Goal: Task Accomplishment & Management: Use online tool/utility

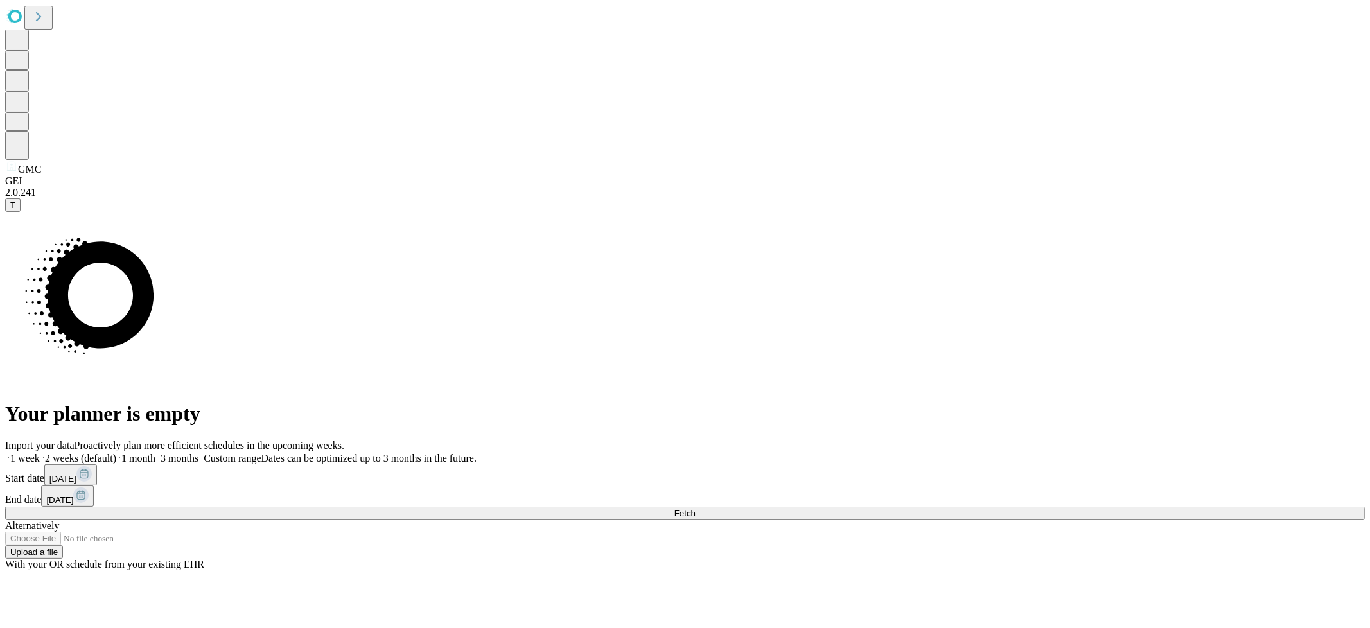
click at [97, 464] on button "[DATE]" at bounding box center [70, 474] width 53 height 21
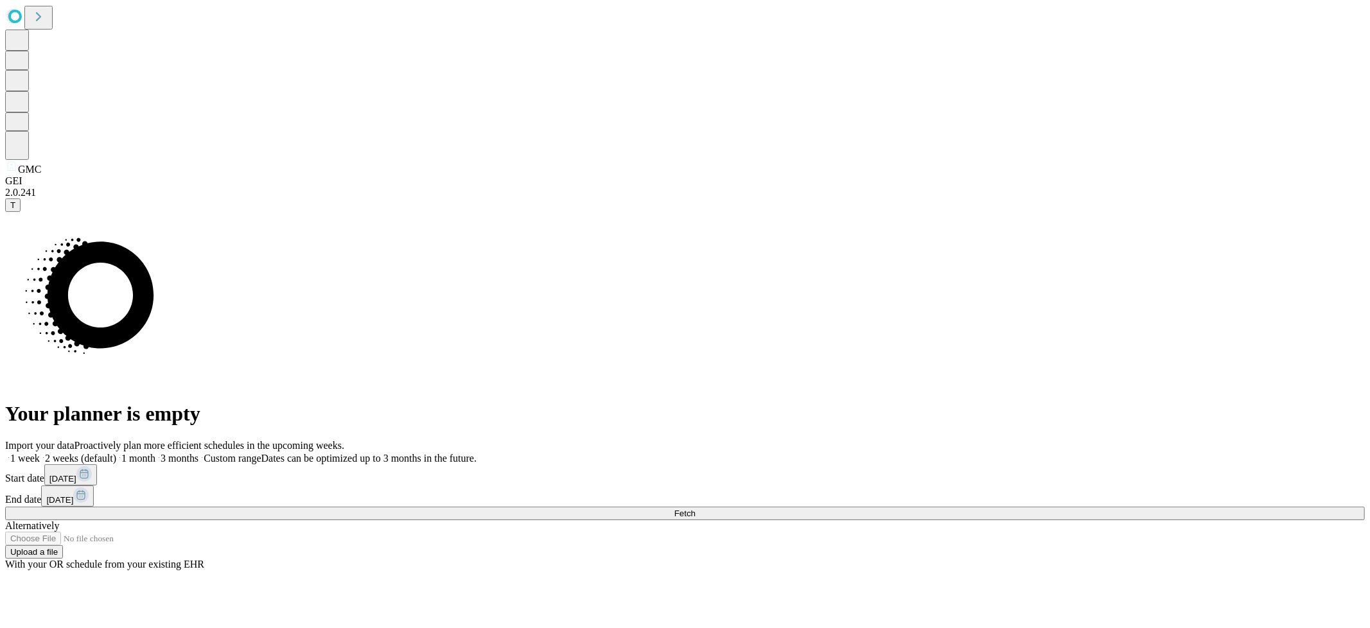
click at [73, 495] on span "[DATE]" at bounding box center [59, 500] width 27 height 10
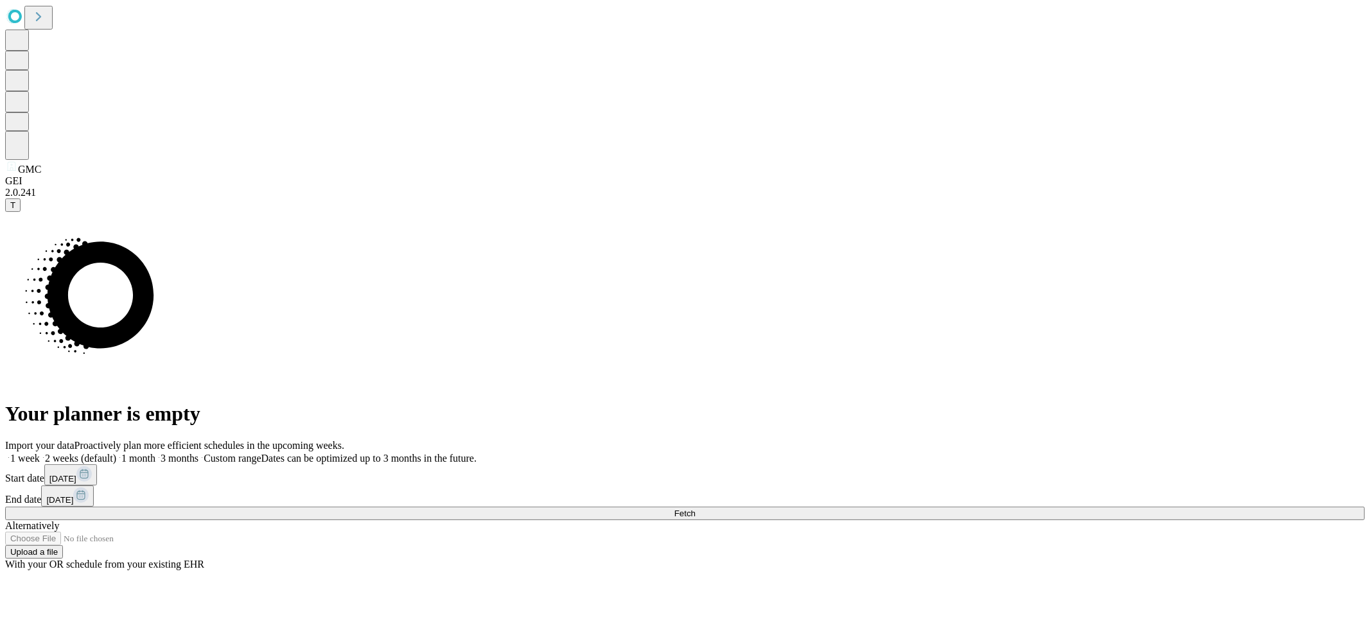
click at [1087, 507] on button "Fetch" at bounding box center [685, 513] width 1360 height 13
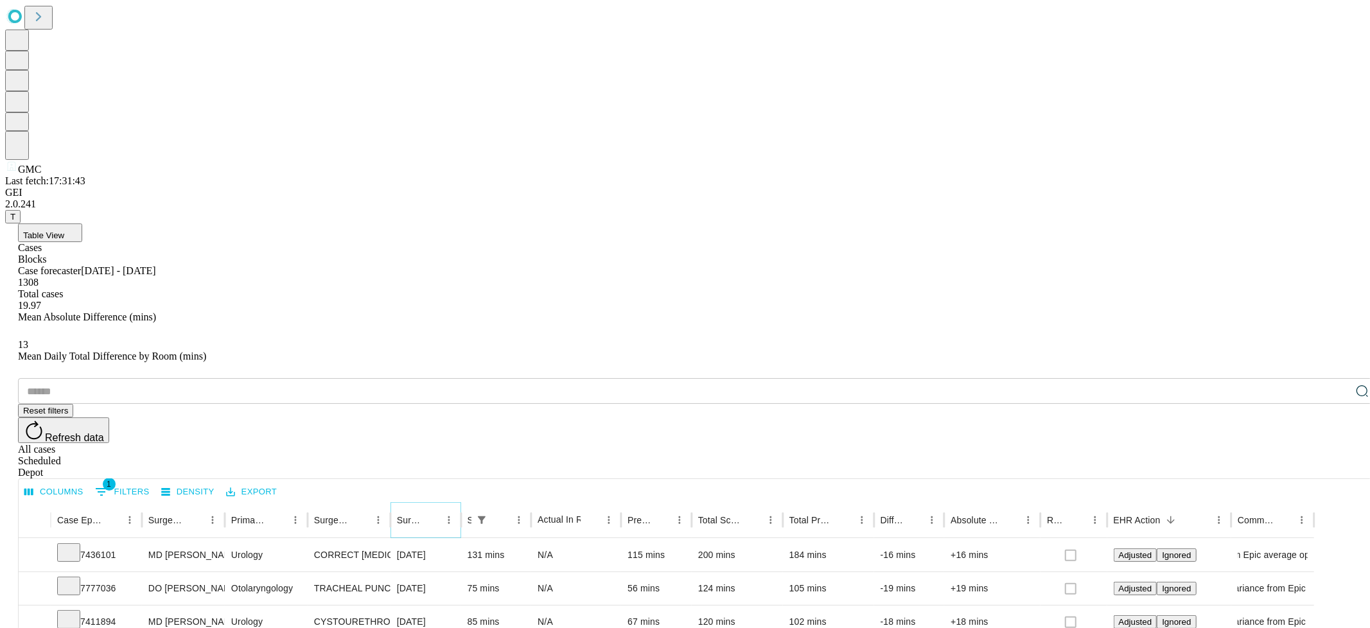
drag, startPoint x: 464, startPoint y: 257, endPoint x: 454, endPoint y: 255, distance: 10.5
click at [440, 511] on button "Sort" at bounding box center [431, 520] width 18 height 18
click at [421, 515] on div "Surgery Date" at bounding box center [409, 520] width 24 height 10
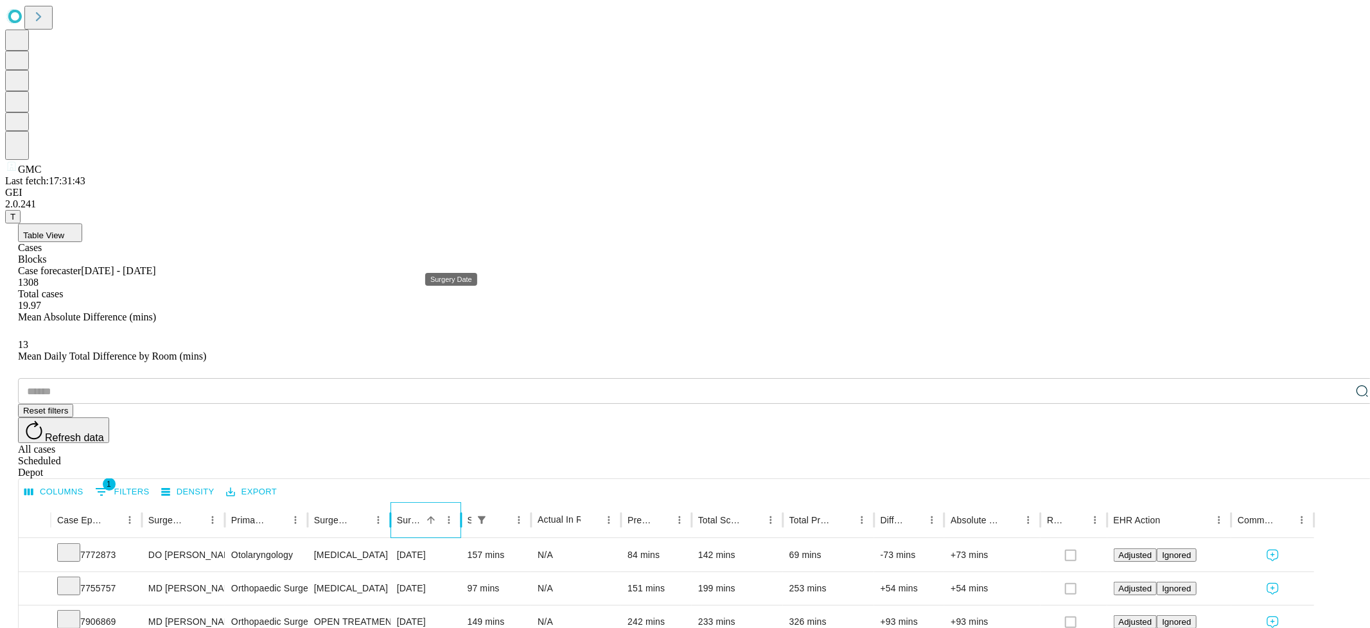
click at [421, 515] on div "Surgery Date" at bounding box center [409, 520] width 24 height 10
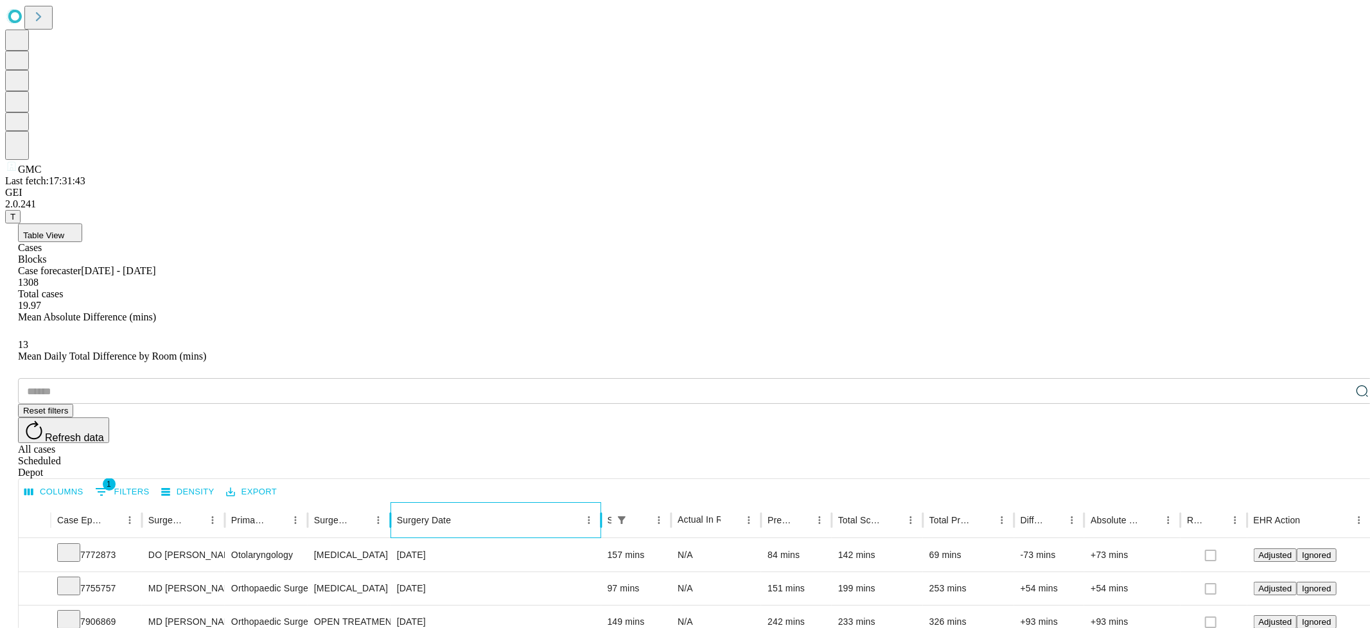
drag, startPoint x: 502, startPoint y: 262, endPoint x: 619, endPoint y: 270, distance: 117.2
click at [604, 502] on div at bounding box center [601, 520] width 6 height 36
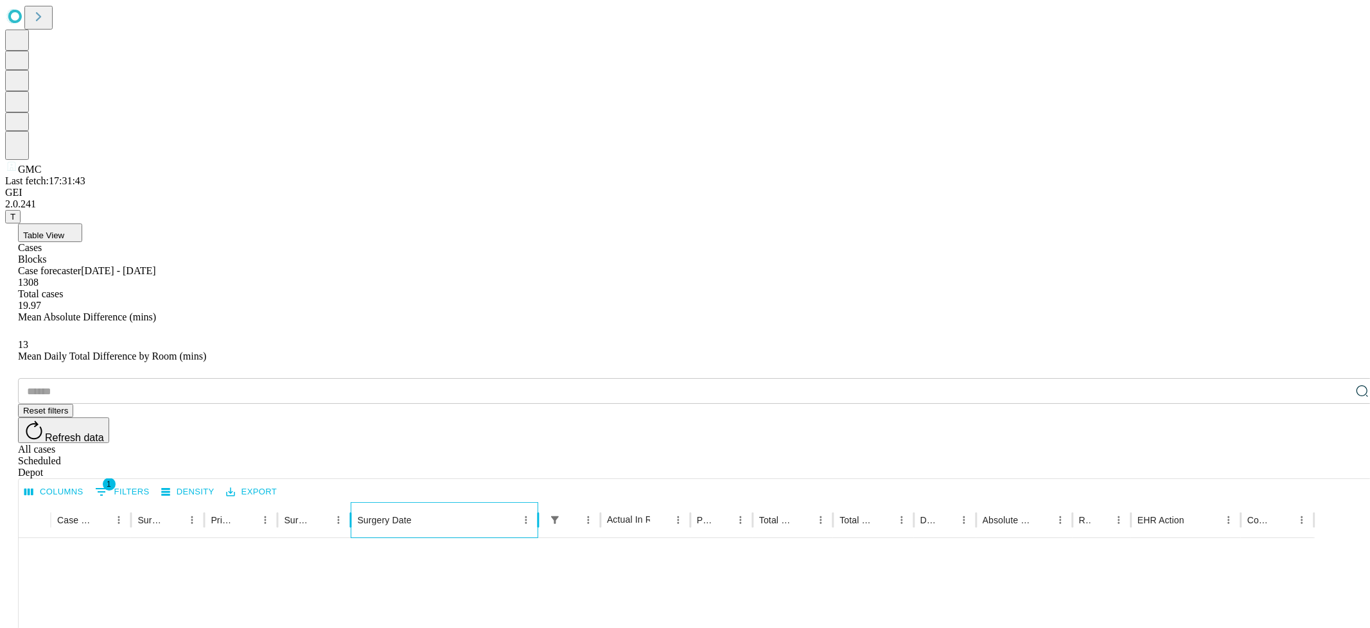
scroll to position [1219, 0]
click at [1222, 444] on div "All cases" at bounding box center [698, 450] width 1360 height 12
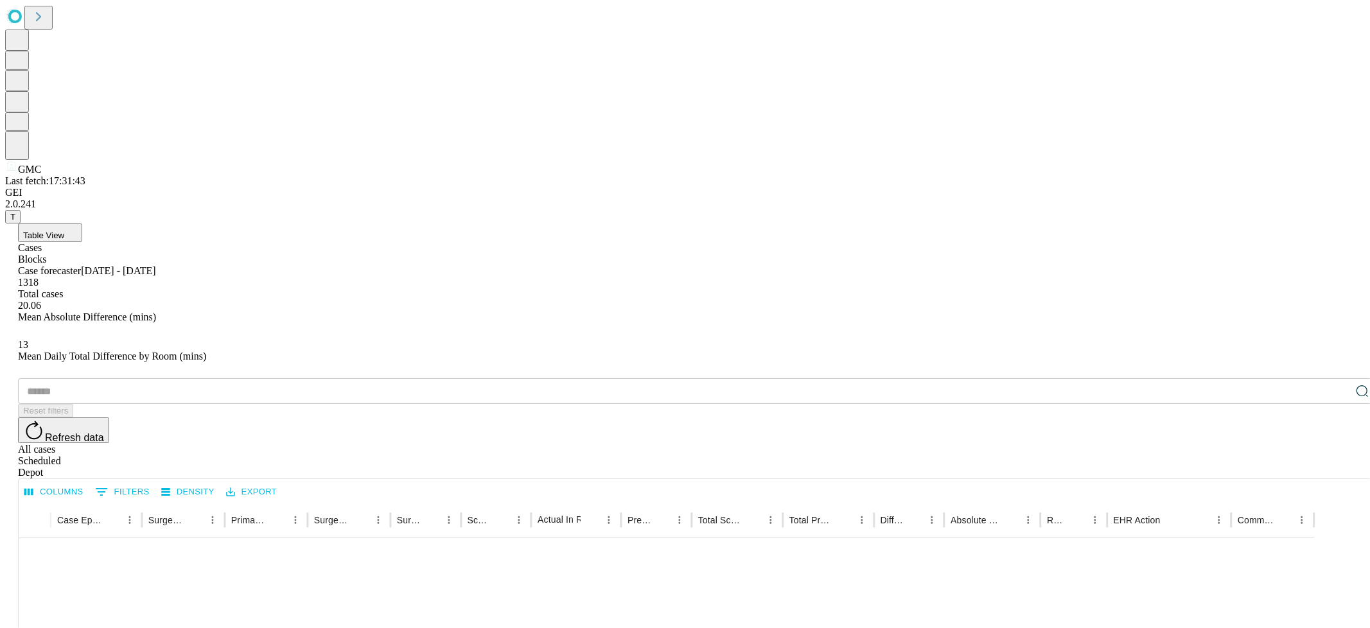
click at [1290, 455] on div "Scheduled" at bounding box center [698, 461] width 1360 height 12
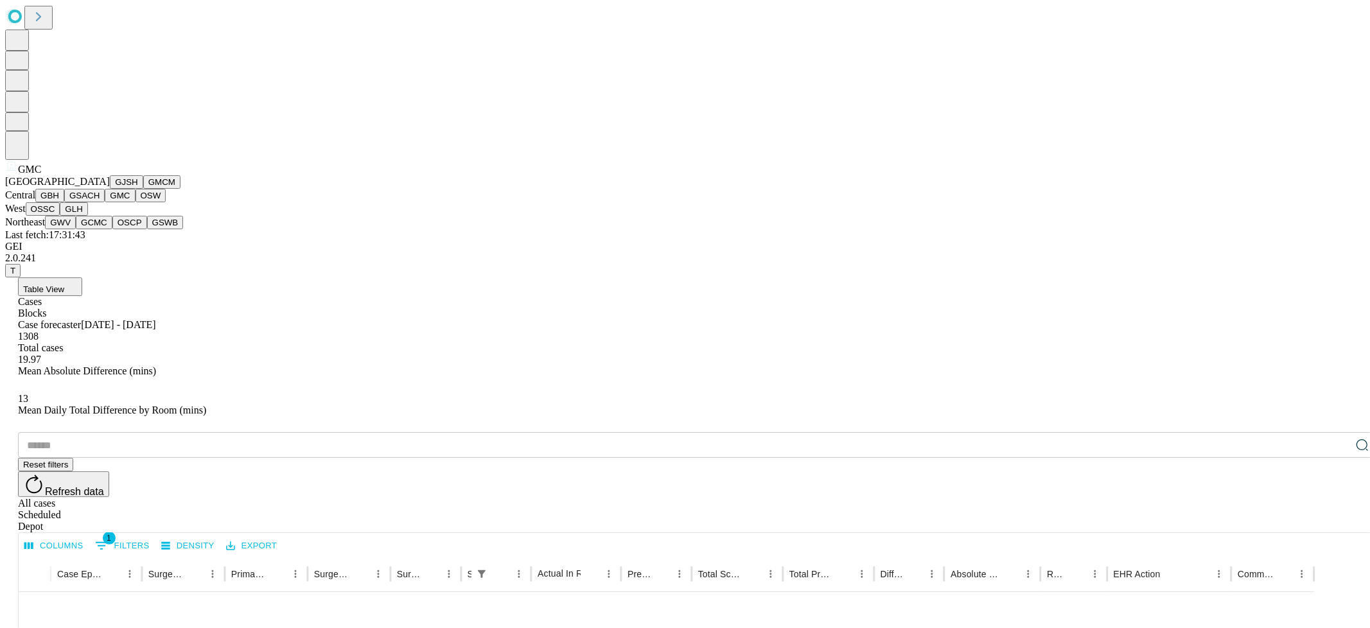
click at [136, 202] on button "OSW" at bounding box center [151, 195] width 31 height 13
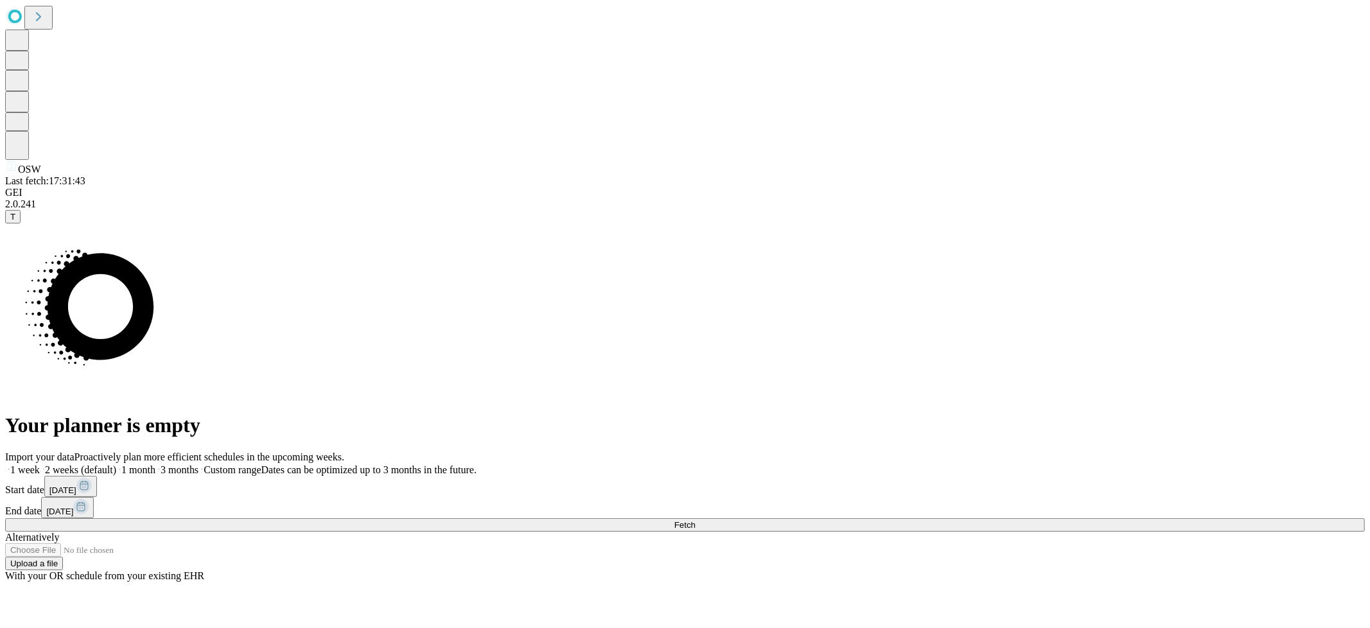
click at [76, 486] on span "[DATE]" at bounding box center [62, 491] width 27 height 10
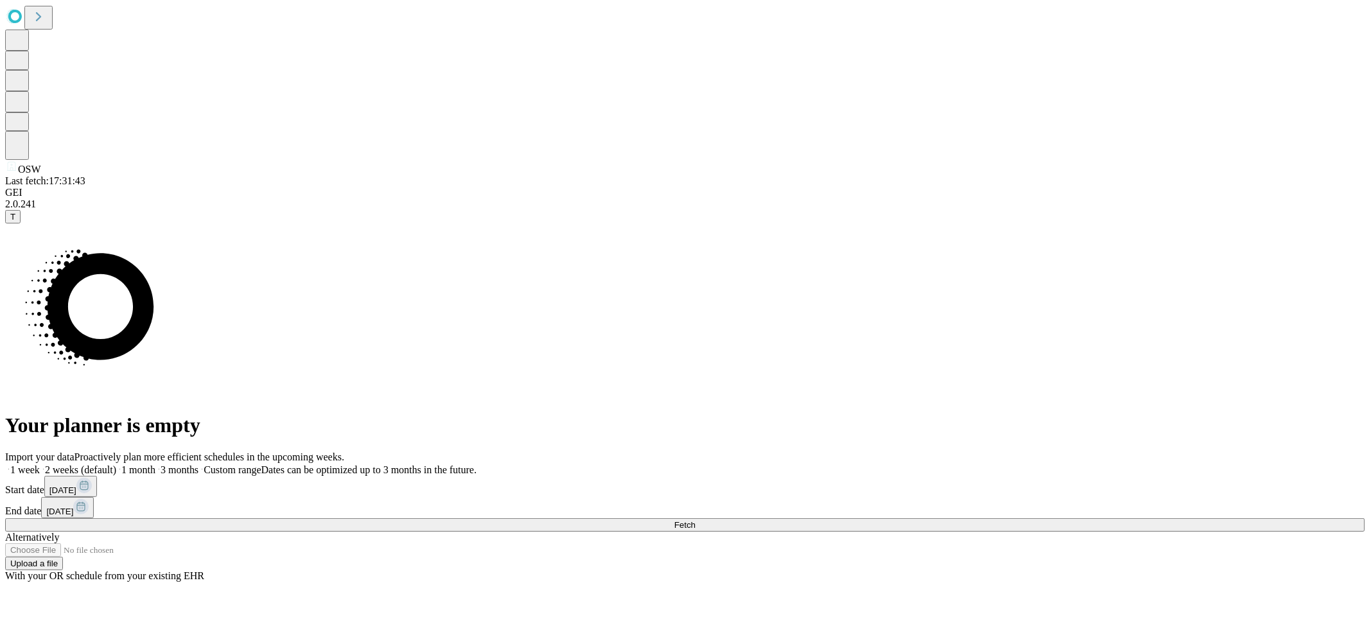
click at [937, 520] on div "Import your data Proactively plan more efficient schedules in the upcoming week…" at bounding box center [685, 517] width 1360 height 130
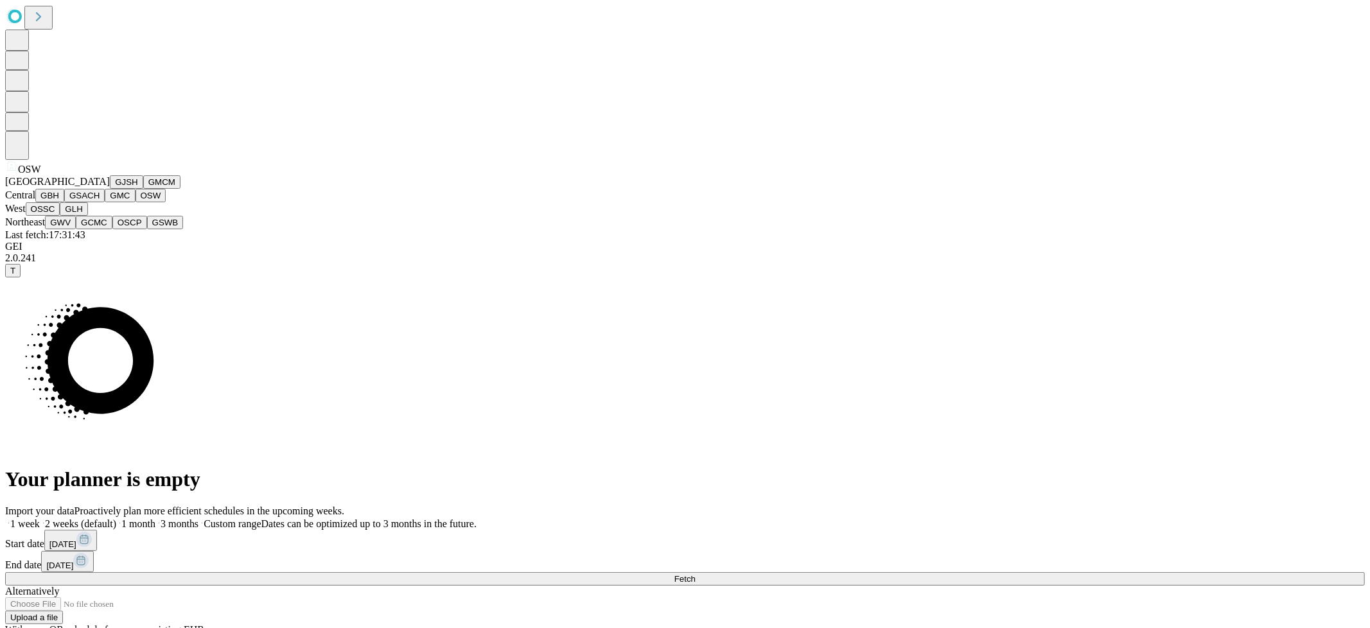
scroll to position [268, 0]
click at [76, 229] on button "GWV" at bounding box center [60, 222] width 31 height 13
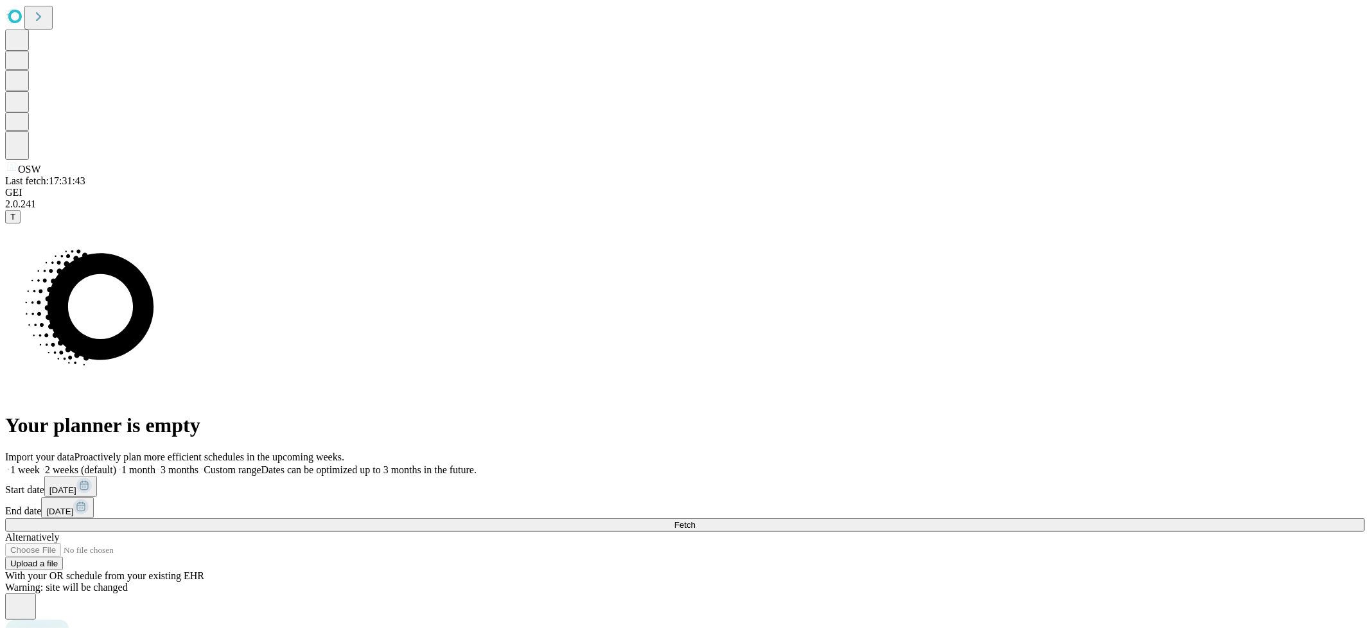
click at [97, 476] on button "[DATE]" at bounding box center [70, 486] width 53 height 21
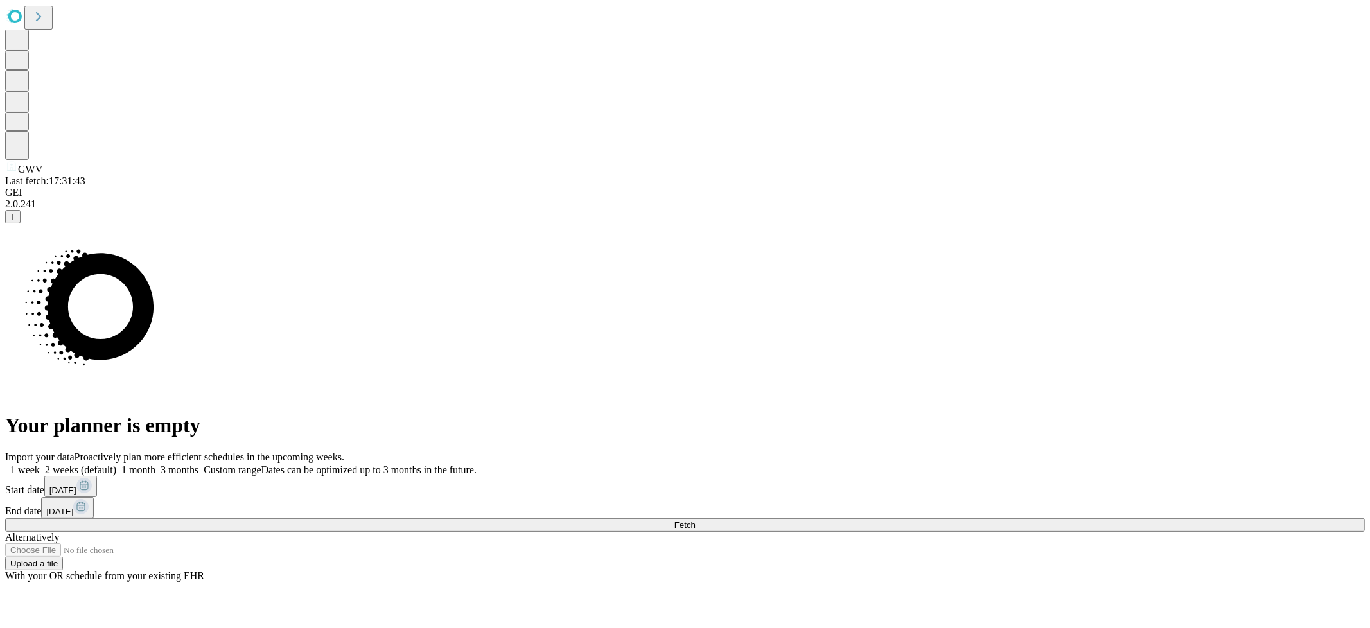
click at [76, 486] on span "[DATE]" at bounding box center [62, 491] width 27 height 10
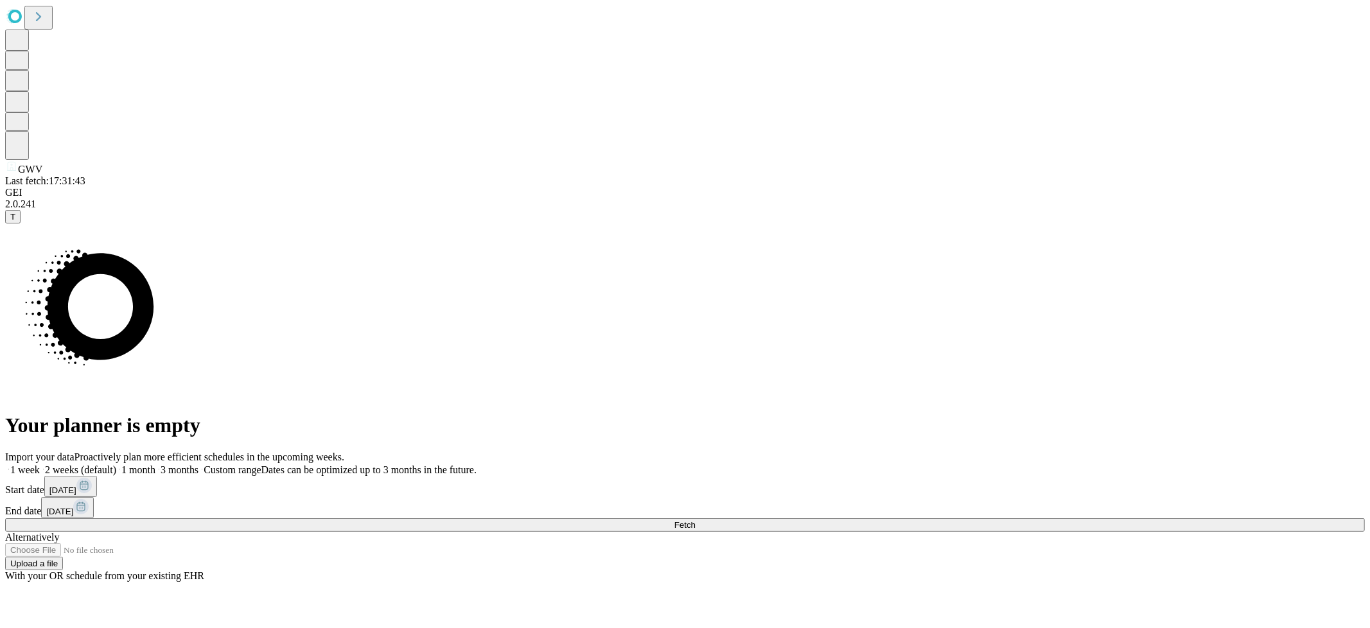
click at [1280, 452] on div "Import your data Proactively plan more efficient schedules in the upcoming week…" at bounding box center [685, 517] width 1360 height 130
drag, startPoint x: 1143, startPoint y: 425, endPoint x: 1170, endPoint y: 305, distance: 122.5
click at [1170, 452] on div "Import your data Proactively plan more efficient schedules in the upcoming week…" at bounding box center [685, 517] width 1360 height 130
click at [94, 497] on button "[DATE]" at bounding box center [67, 507] width 53 height 21
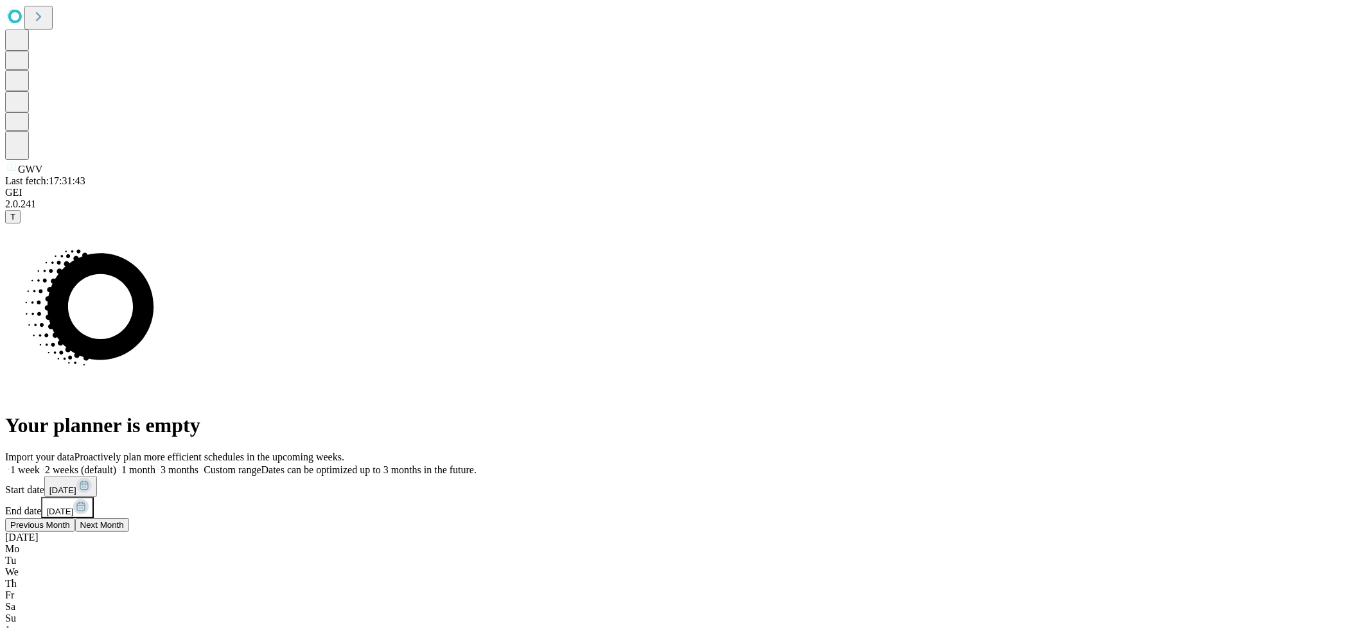
drag, startPoint x: 1133, startPoint y: 414, endPoint x: 1126, endPoint y: 412, distance: 7.3
click at [1131, 532] on div "[DATE]" at bounding box center [685, 538] width 1360 height 12
click at [70, 520] on span "Previous Month" at bounding box center [40, 525] width 60 height 10
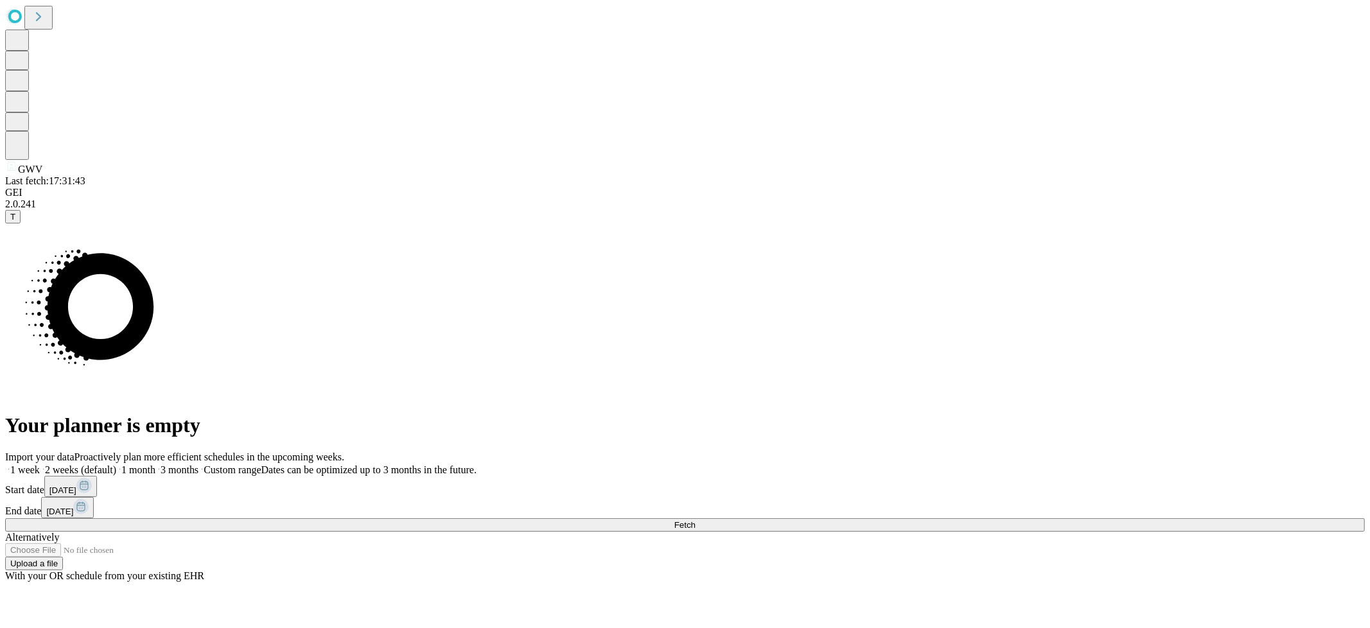
click at [929, 464] on div "Import your data Proactively plan more efficient schedules in the upcoming week…" at bounding box center [685, 517] width 1360 height 130
click at [1073, 518] on button "Fetch" at bounding box center [685, 524] width 1360 height 13
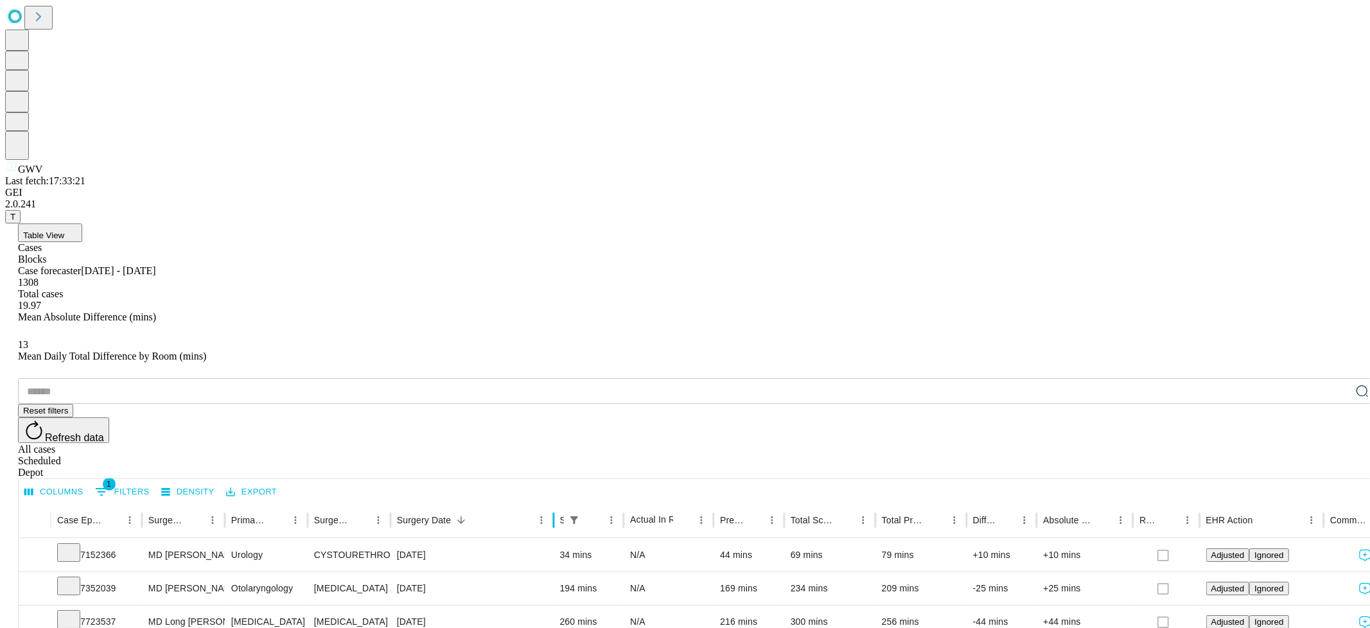
drag, startPoint x: 505, startPoint y: 252, endPoint x: 567, endPoint y: 298, distance: 76.7
click at [557, 502] on div at bounding box center [553, 520] width 6 height 36
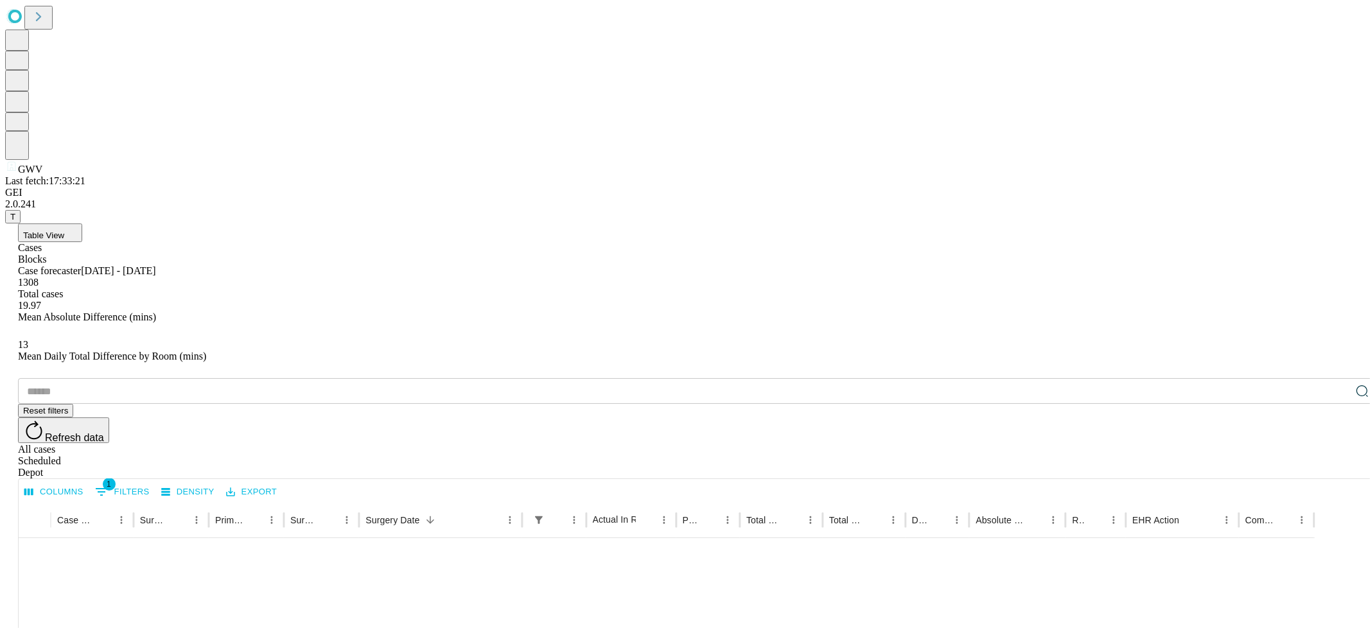
scroll to position [1219, 0]
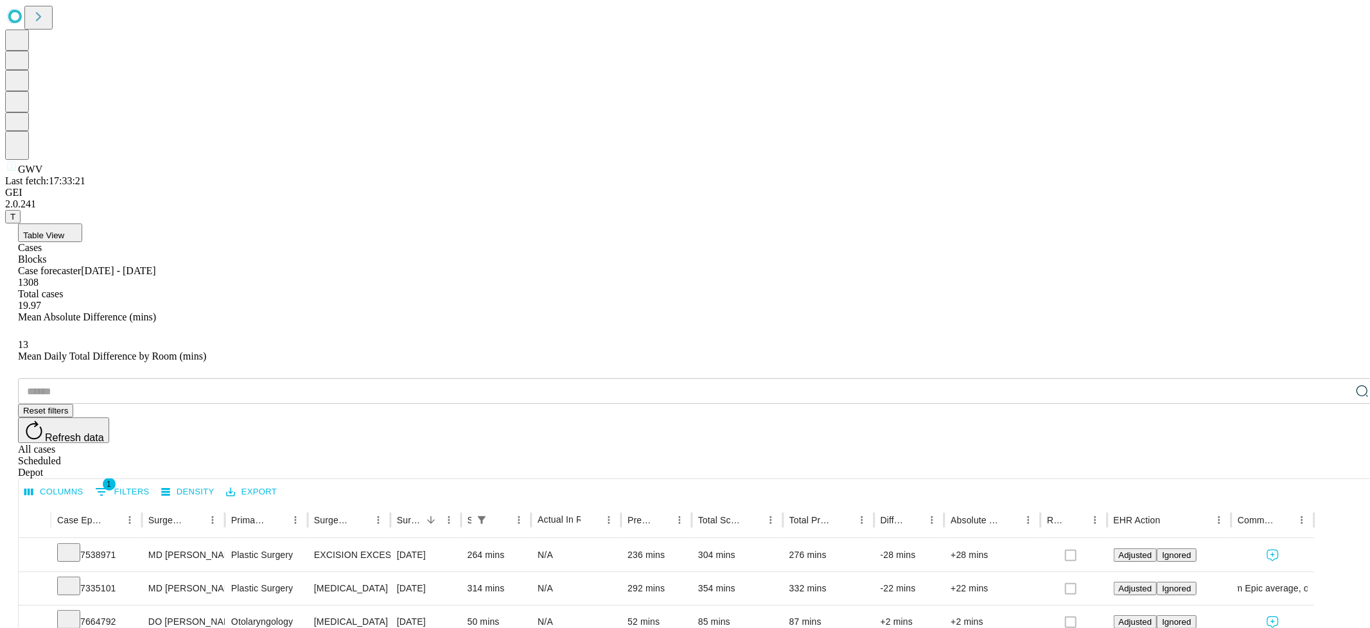
scroll to position [0, 0]
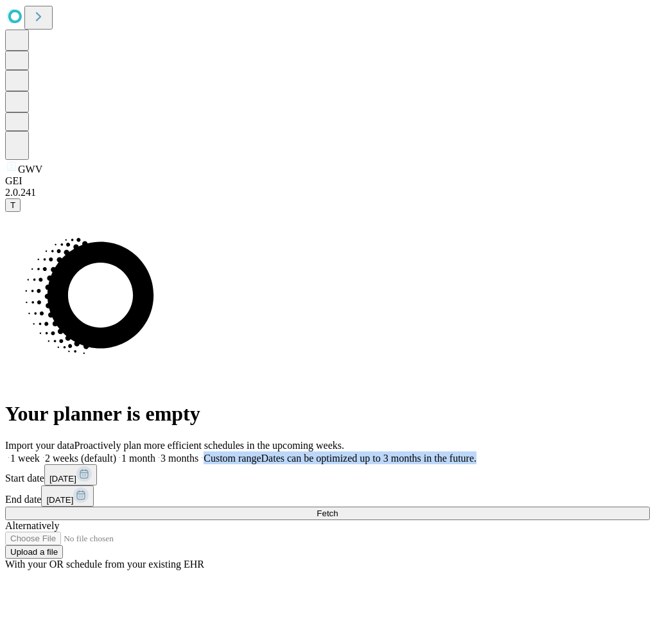
click at [477, 453] on label "Custom range Dates can be optimized up to 3 months in the future." at bounding box center [337, 458] width 278 height 11
click at [477, 453] on span at bounding box center [477, 458] width 0 height 11
click at [94, 486] on button "[DATE]" at bounding box center [67, 496] width 53 height 21
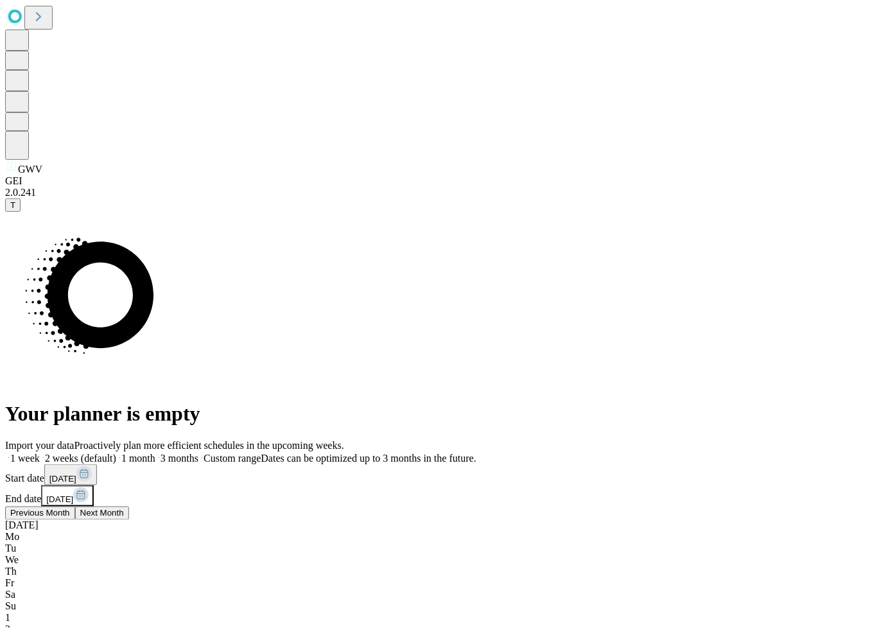
click at [70, 509] on span "Previous Month" at bounding box center [40, 514] width 60 height 10
click at [655, 520] on div "[DATE]" at bounding box center [436, 526] width 862 height 12
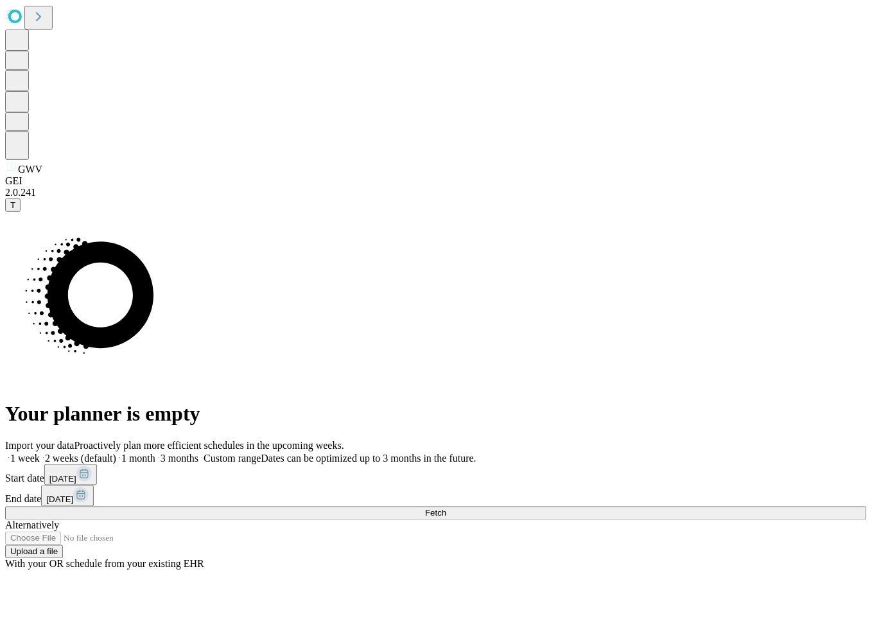
click at [446, 509] on span "Fetch" at bounding box center [435, 514] width 21 height 10
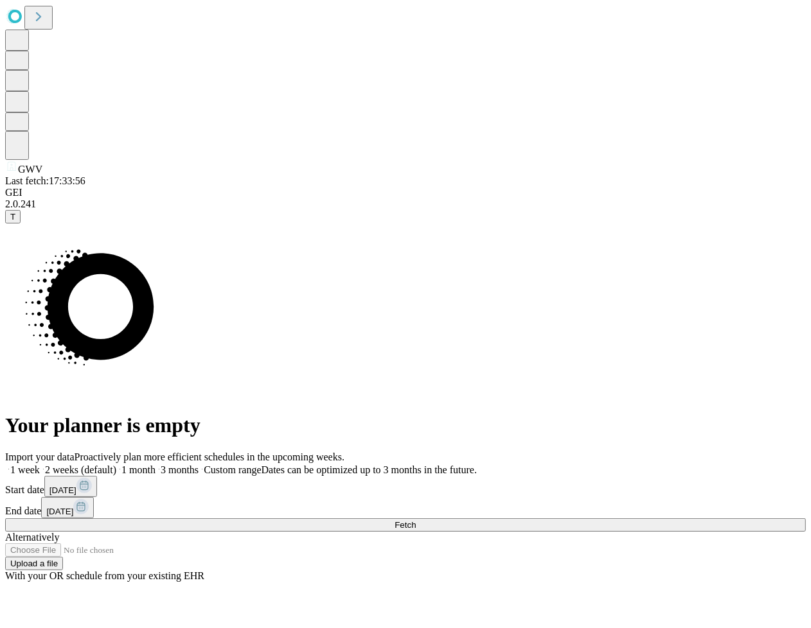
click at [94, 497] on button "[DATE]" at bounding box center [67, 507] width 53 height 21
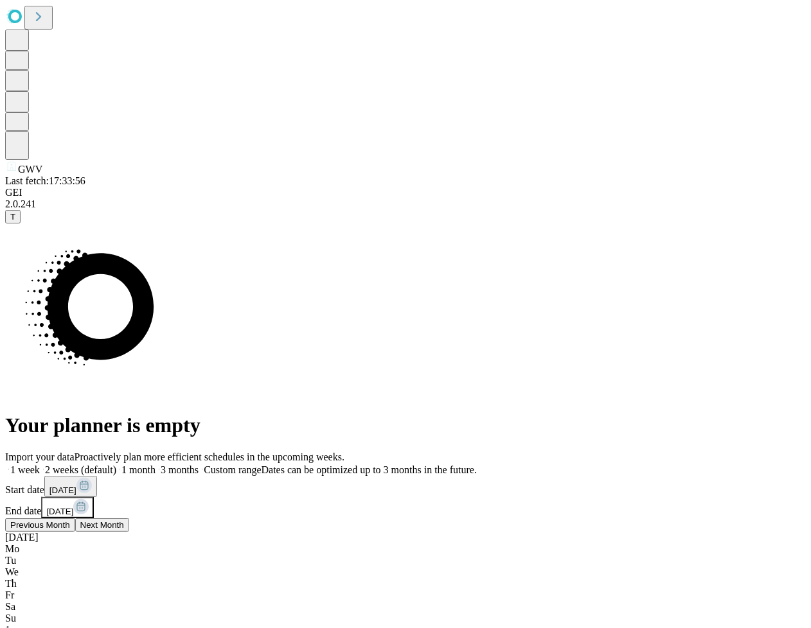
click at [70, 520] on span "Previous Month" at bounding box center [40, 525] width 60 height 10
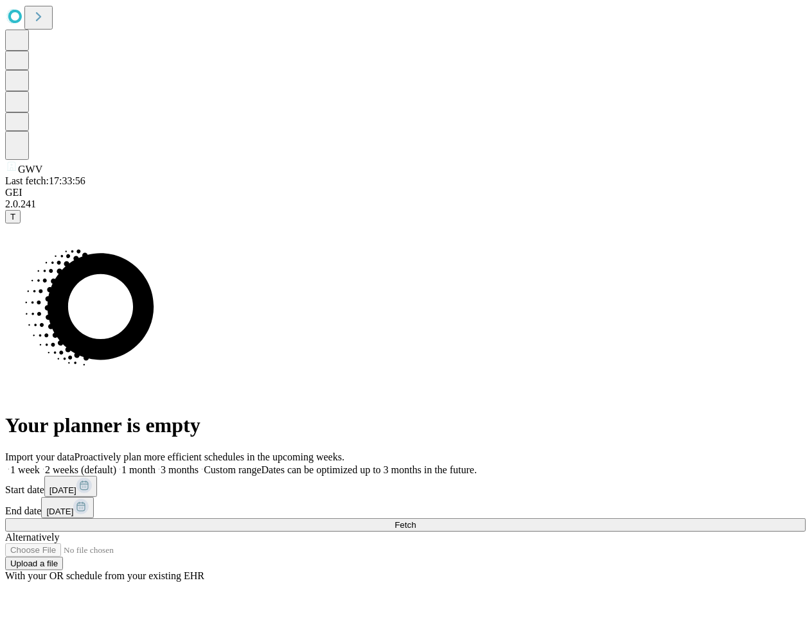
click at [481, 437] on div "Your planner is empty" at bounding box center [405, 331] width 800 height 214
click at [89, 499] on rect at bounding box center [80, 506] width 15 height 15
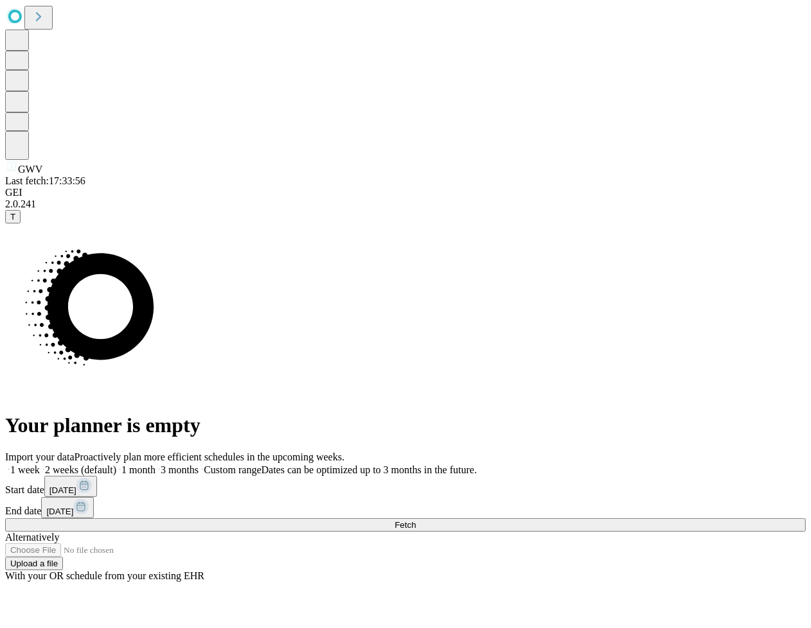
click at [561, 452] on div "Import your data Proactively plan more efficient schedules in the upcoming week…" at bounding box center [405, 517] width 800 height 130
click at [652, 518] on button "Fetch" at bounding box center [405, 524] width 800 height 13
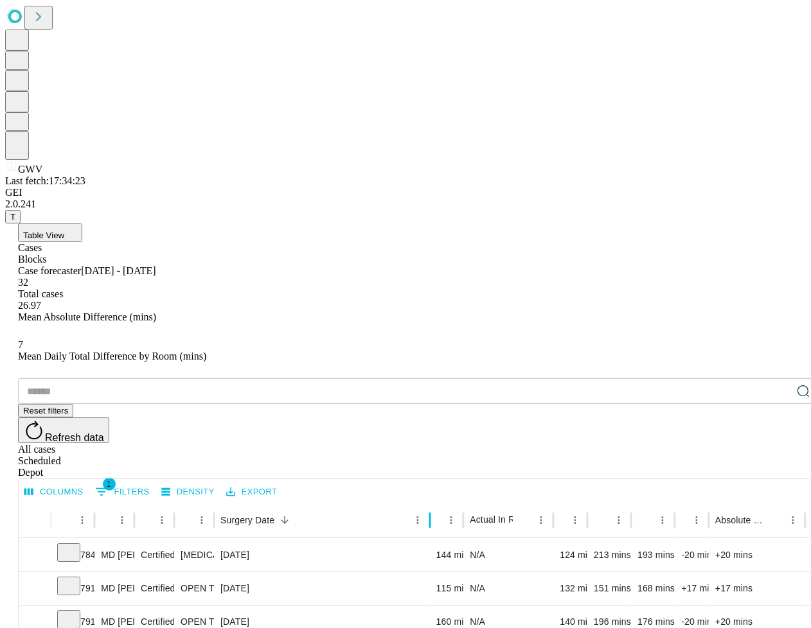
drag, startPoint x: 290, startPoint y: 254, endPoint x: 472, endPoint y: 259, distance: 181.8
click at [433, 502] on div at bounding box center [430, 520] width 6 height 36
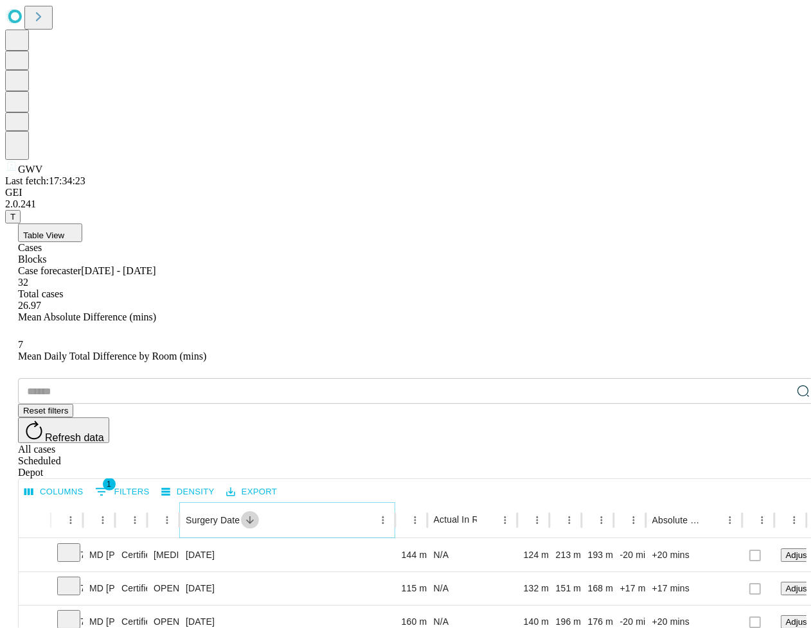
click at [259, 511] on button "Sort" at bounding box center [250, 520] width 18 height 18
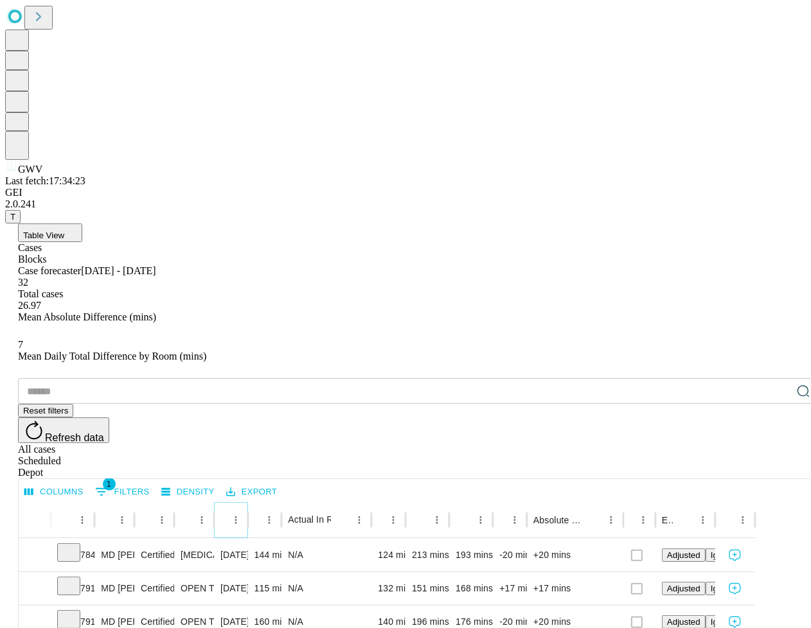
click at [251, 502] on div at bounding box center [248, 520] width 6 height 36
click at [242, 515] on icon "Menu" at bounding box center [236, 521] width 12 height 12
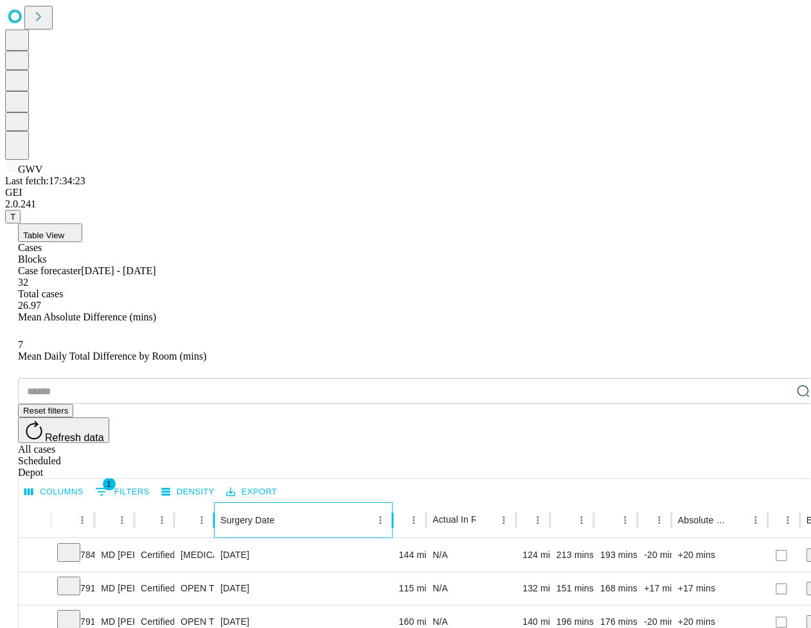
drag, startPoint x: 291, startPoint y: 258, endPoint x: 461, endPoint y: 259, distance: 170.2
click at [396, 502] on div at bounding box center [392, 520] width 6 height 36
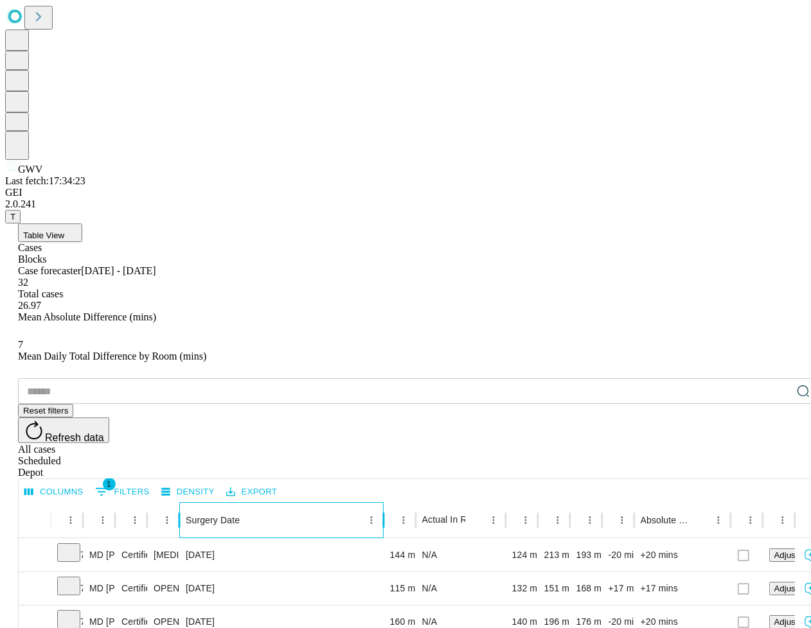
click at [349, 502] on div "Surgery Date" at bounding box center [274, 519] width 177 height 35
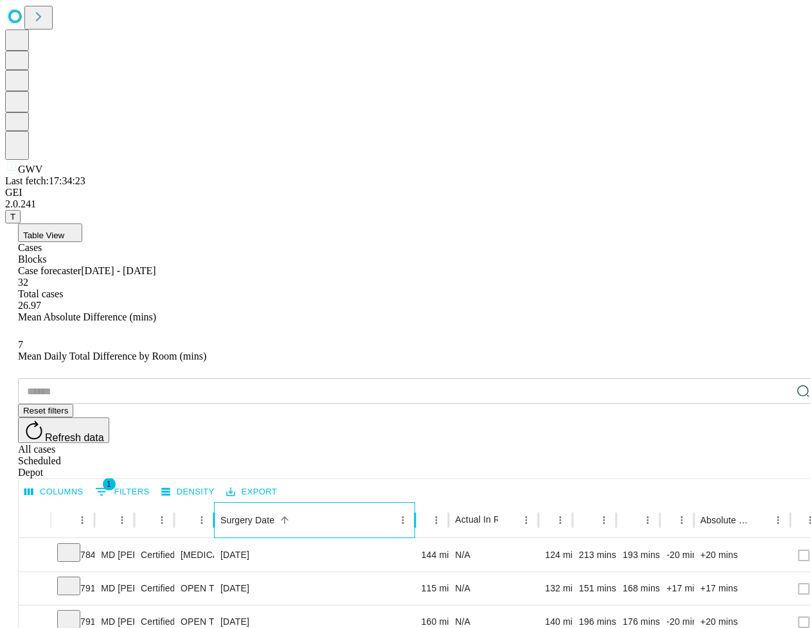
drag, startPoint x: 337, startPoint y: 257, endPoint x: 474, endPoint y: 267, distance: 137.8
click at [418, 502] on div at bounding box center [415, 520] width 6 height 36
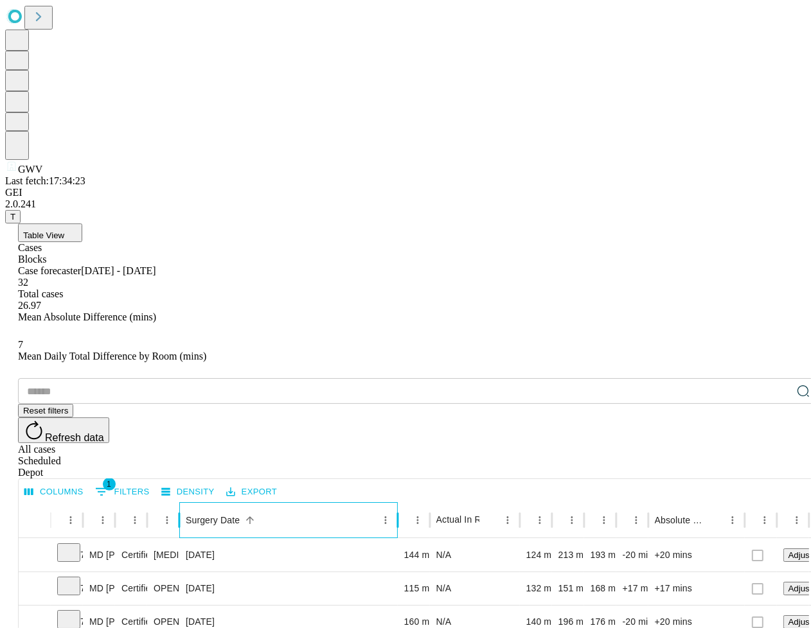
click at [312, 502] on div "Surgery Date" at bounding box center [281, 519] width 191 height 35
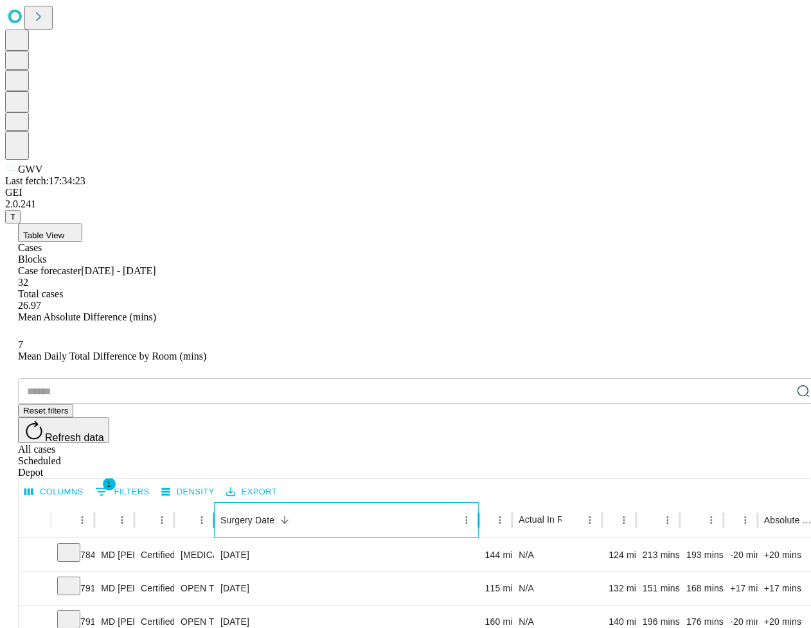
drag, startPoint x: 393, startPoint y: 266, endPoint x: 558, endPoint y: 279, distance: 164.9
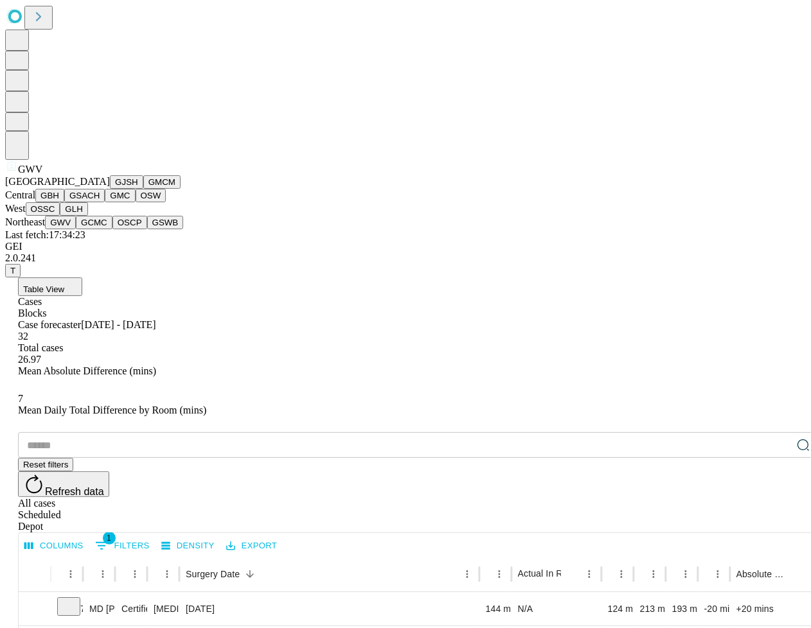
scroll to position [268, 0]
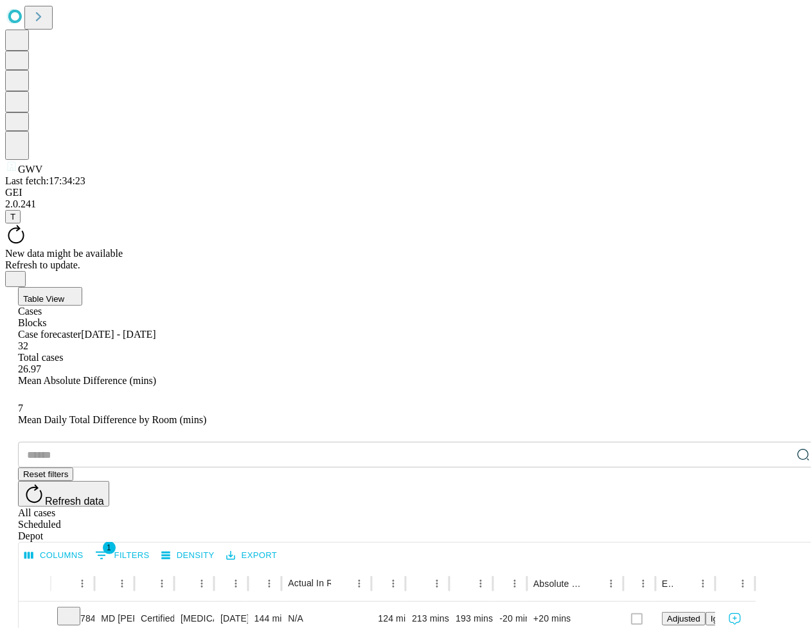
click at [333, 248] on div "New data might be available" at bounding box center [405, 254] width 800 height 12
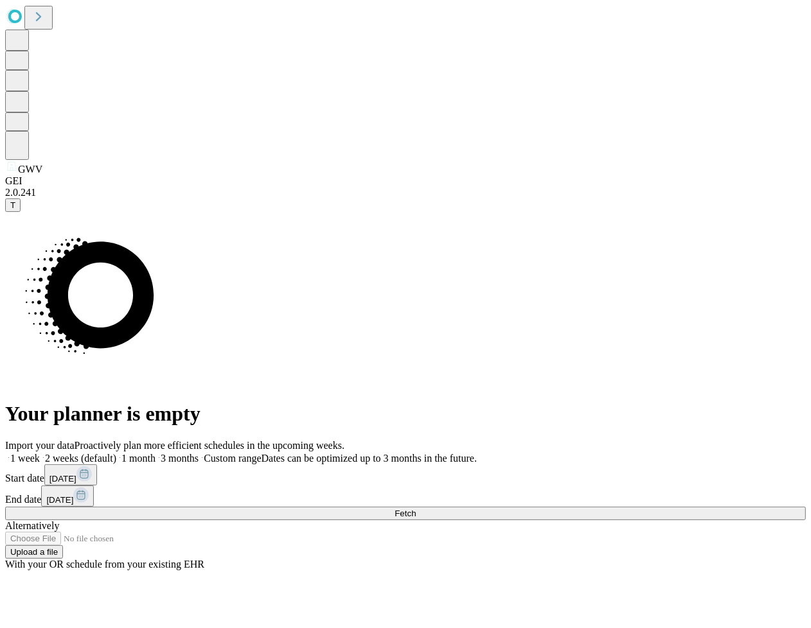
click at [477, 453] on label "Custom range Dates can be optimized up to 3 months in the future." at bounding box center [337, 458] width 278 height 11
click at [94, 486] on button "[DATE]" at bounding box center [67, 496] width 53 height 21
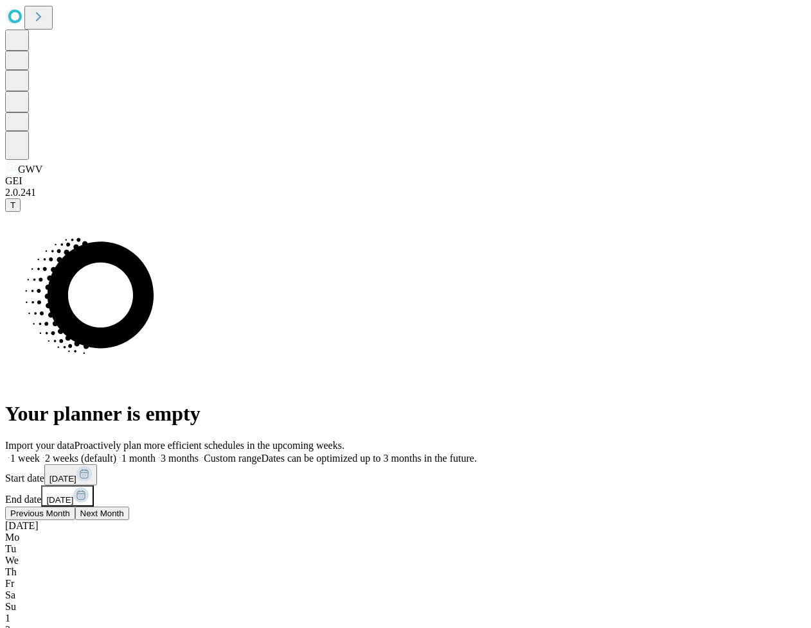
click at [70, 509] on span "Previous Month" at bounding box center [40, 514] width 60 height 10
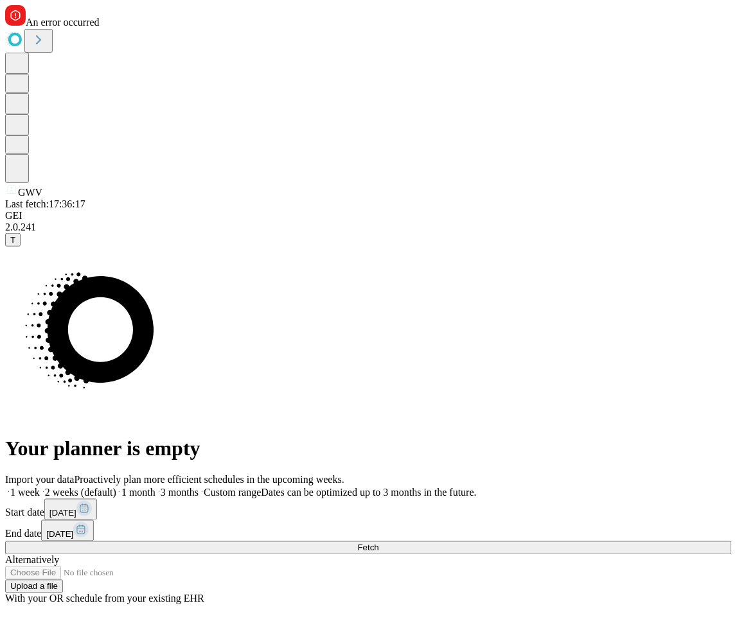
click at [73, 530] on span "[DATE]" at bounding box center [59, 535] width 27 height 10
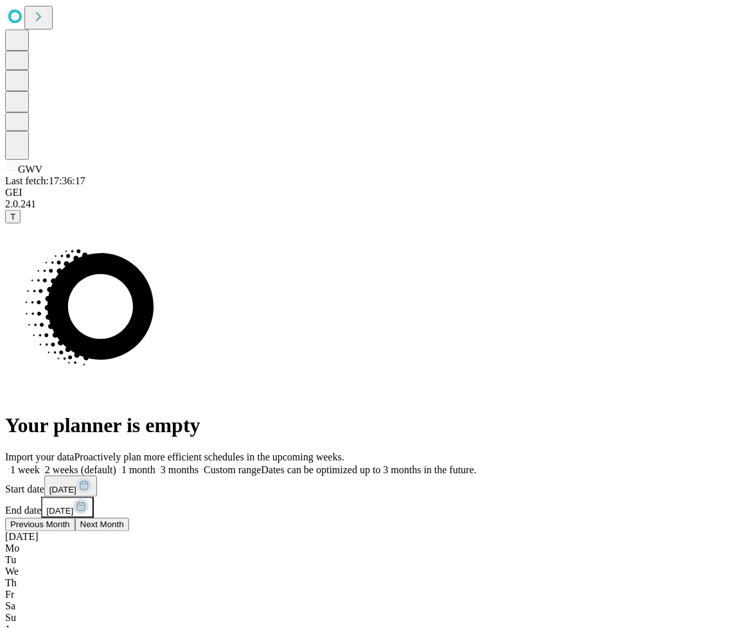
click at [75, 518] on button "Previous Month" at bounding box center [40, 524] width 70 height 13
click at [428, 437] on div "Your planner is empty" at bounding box center [368, 331] width 726 height 214
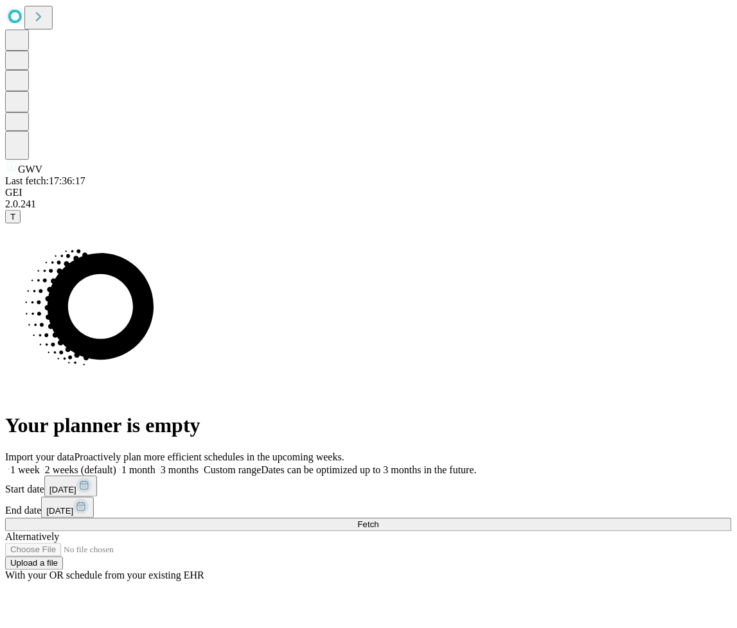
click at [613, 518] on button "Fetch" at bounding box center [368, 524] width 726 height 13
